Goal: Task Accomplishment & Management: Complete application form

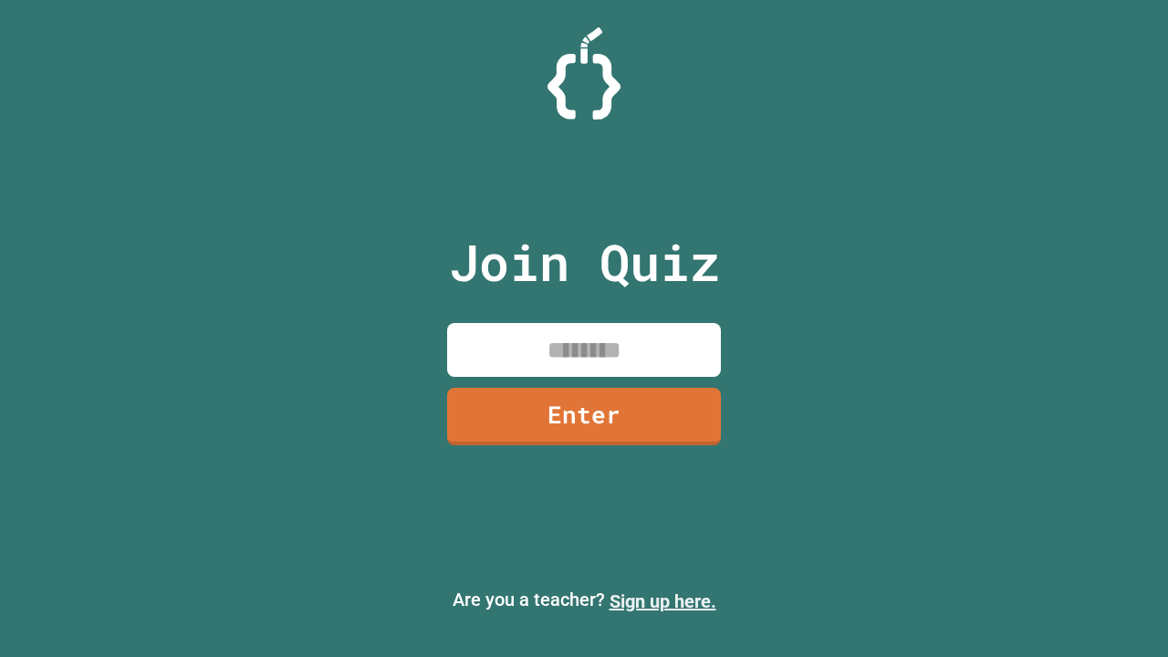
click at [662, 601] on link "Sign up here." at bounding box center [663, 601] width 107 height 22
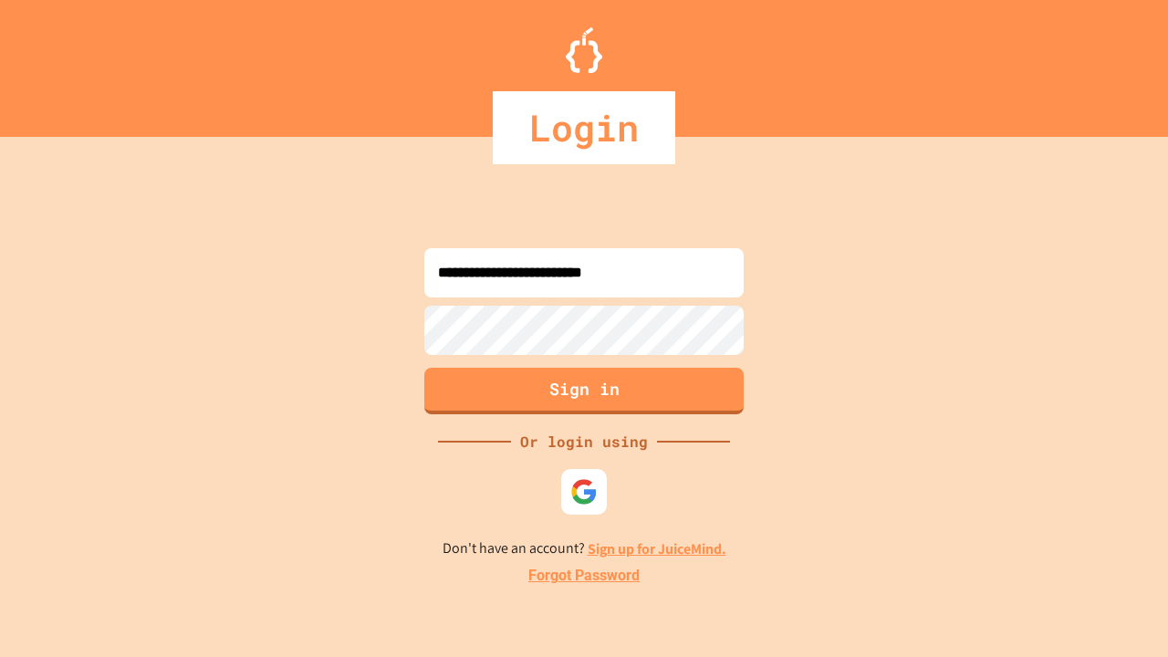
type input "**********"
